Goal: Task Accomplishment & Management: Complete application form

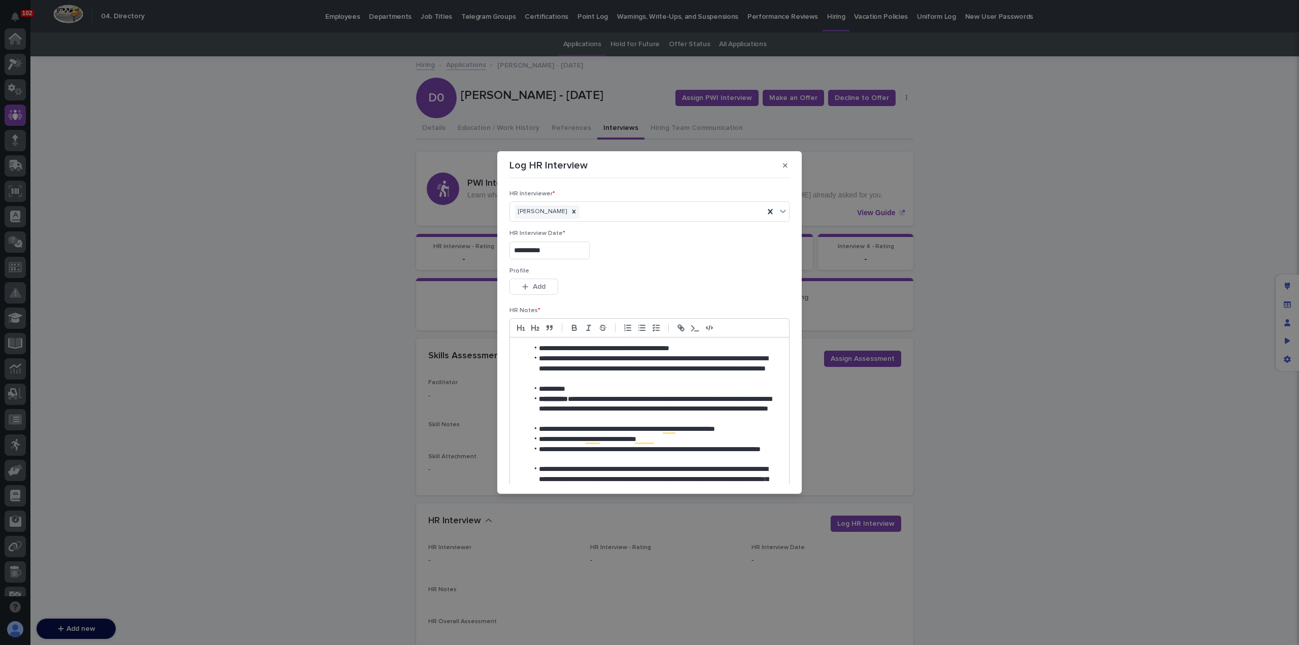
scroll to position [161, 0]
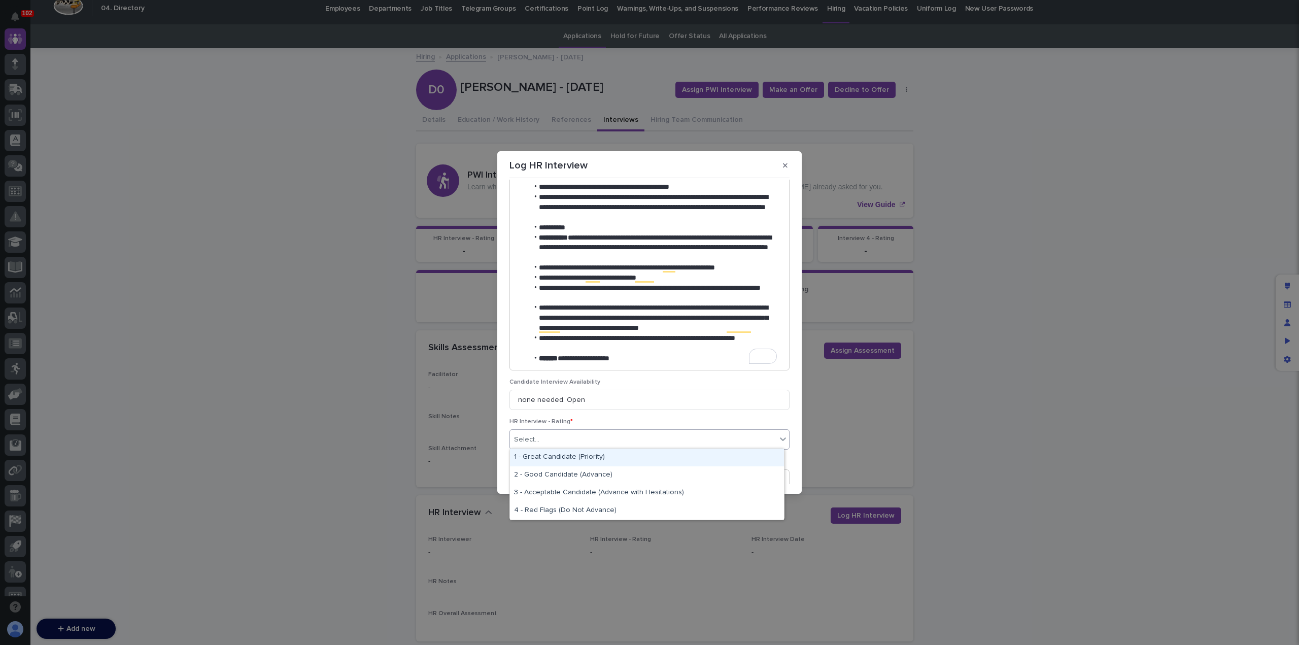
click at [588, 435] on div "Select..." at bounding box center [643, 439] width 266 height 17
click at [611, 492] on div "3 - Acceptable Candidate (Advance with Hesitations)" at bounding box center [647, 493] width 274 height 18
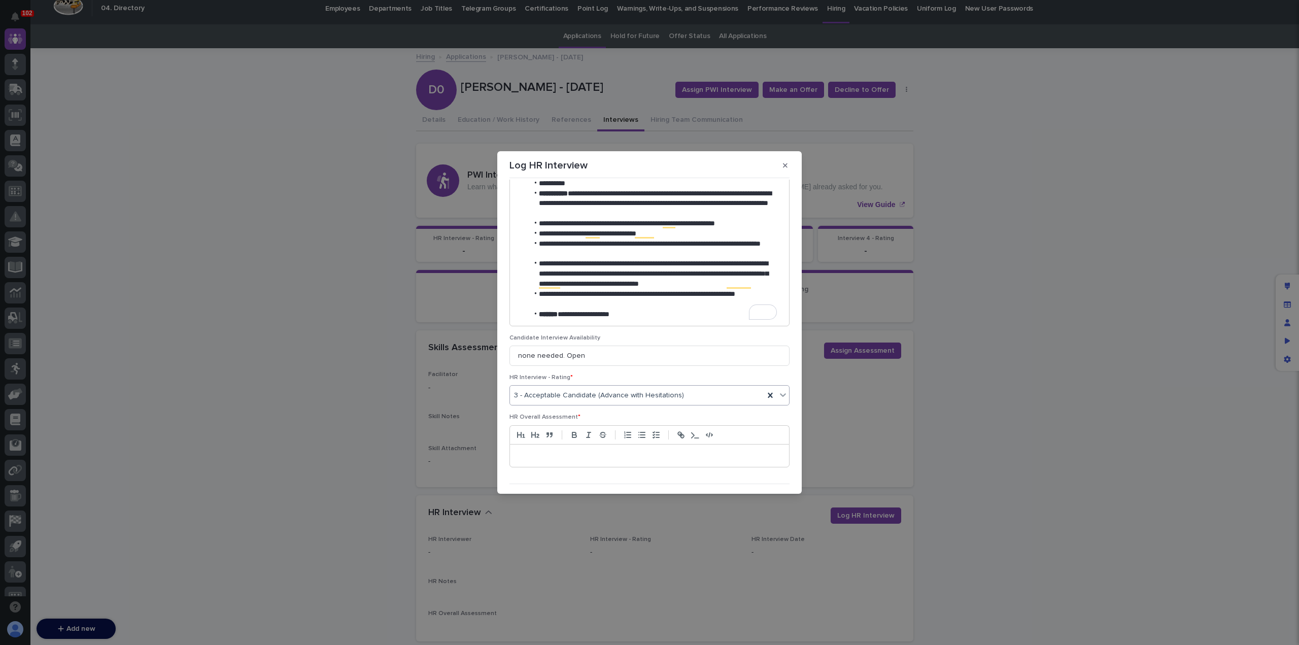
scroll to position [228, 0]
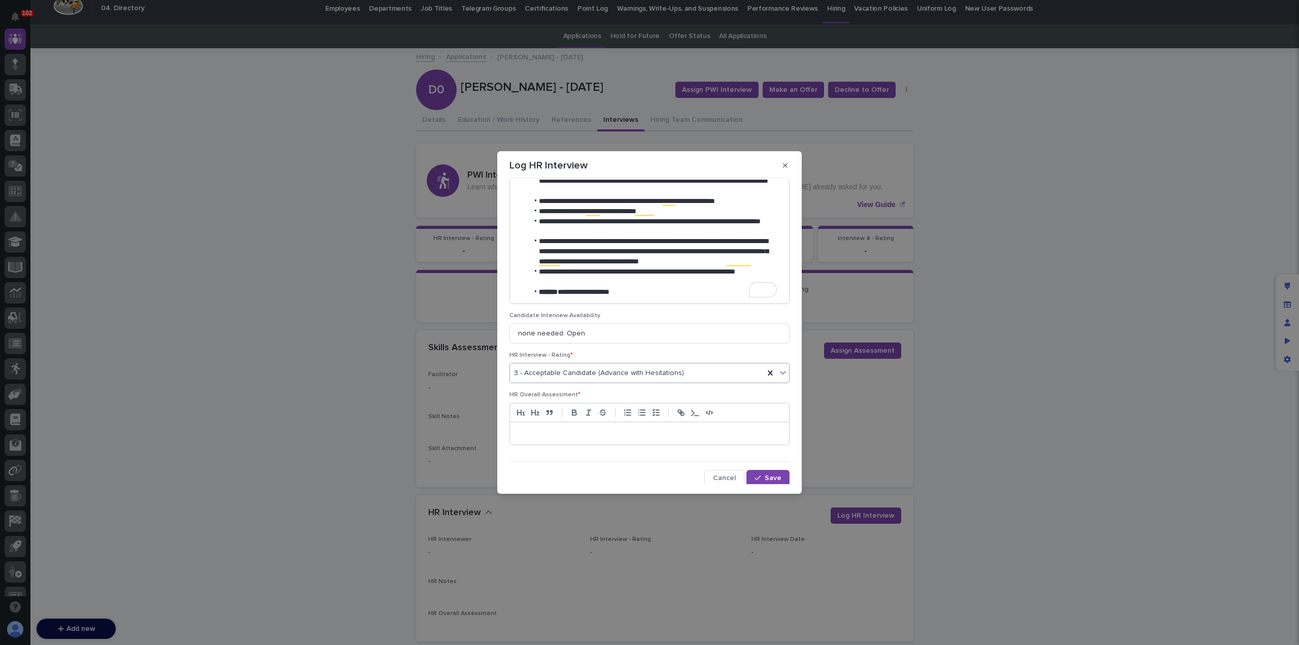
click at [583, 438] on div at bounding box center [649, 433] width 279 height 22
click at [575, 412] on icon "button" at bounding box center [574, 413] width 4 height 3
click at [642, 412] on line "button" at bounding box center [642, 412] width 5 height 0
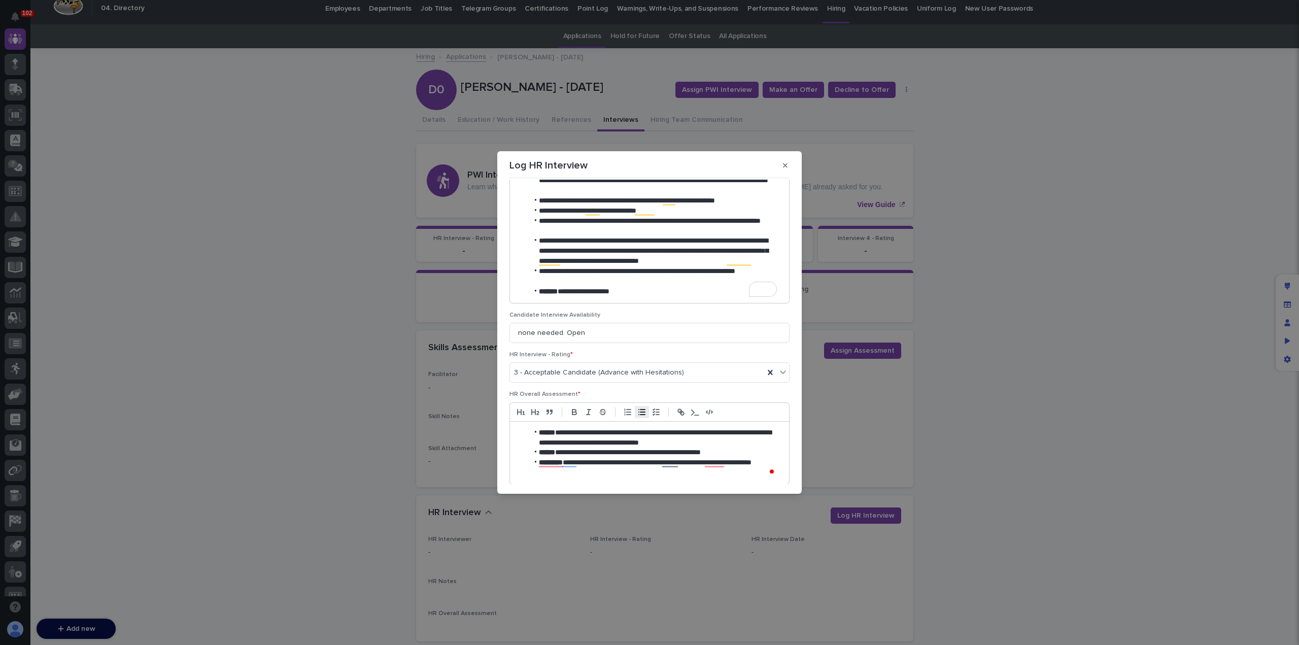
scroll to position [228, 0]
click at [724, 441] on li "**********" at bounding box center [652, 438] width 249 height 20
click at [744, 451] on li "**********" at bounding box center [652, 452] width 249 height 10
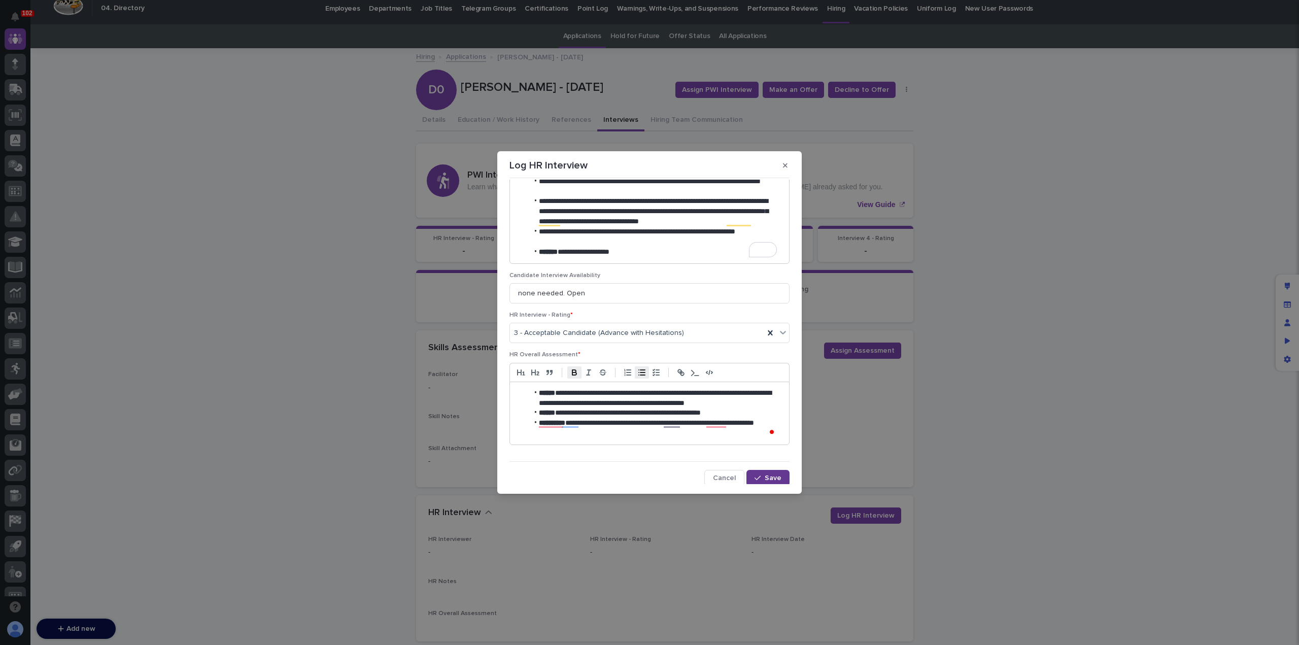
click at [754, 470] on button "Save" at bounding box center [767, 478] width 43 height 16
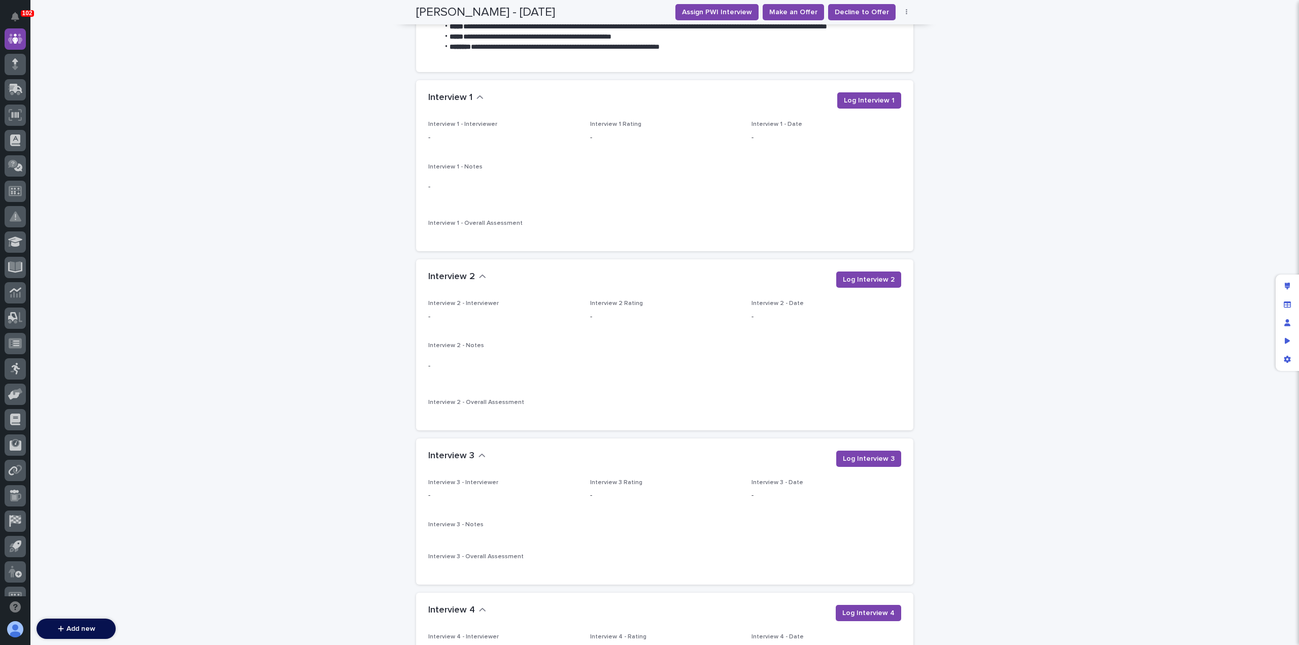
scroll to position [899, 0]
